Goal: Task Accomplishment & Management: Manage account settings

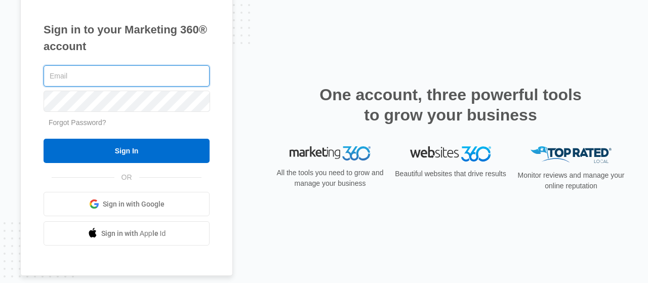
type input "nettadadiva@gmail.com"
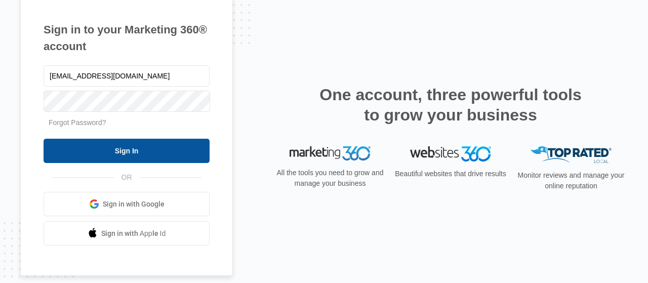
click at [145, 152] on input "Sign In" at bounding box center [127, 151] width 166 height 24
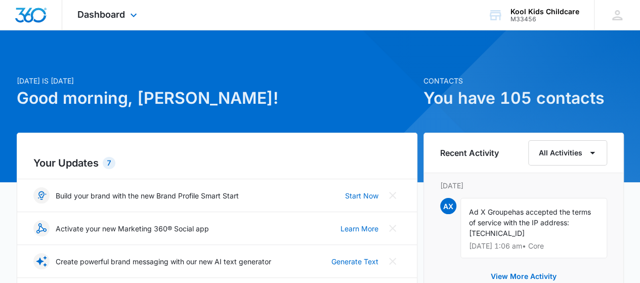
click at [140, 21] on div "Dashboard Apps Reputation Websites Forms CRM Email Social Shop Payments POS Con…" at bounding box center [108, 15] width 93 height 30
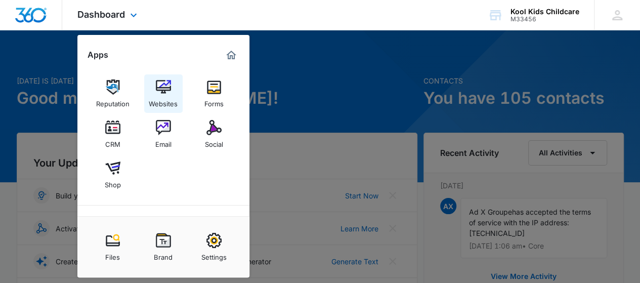
click at [164, 94] on img at bounding box center [163, 86] width 15 height 15
